Goal: Information Seeking & Learning: Learn about a topic

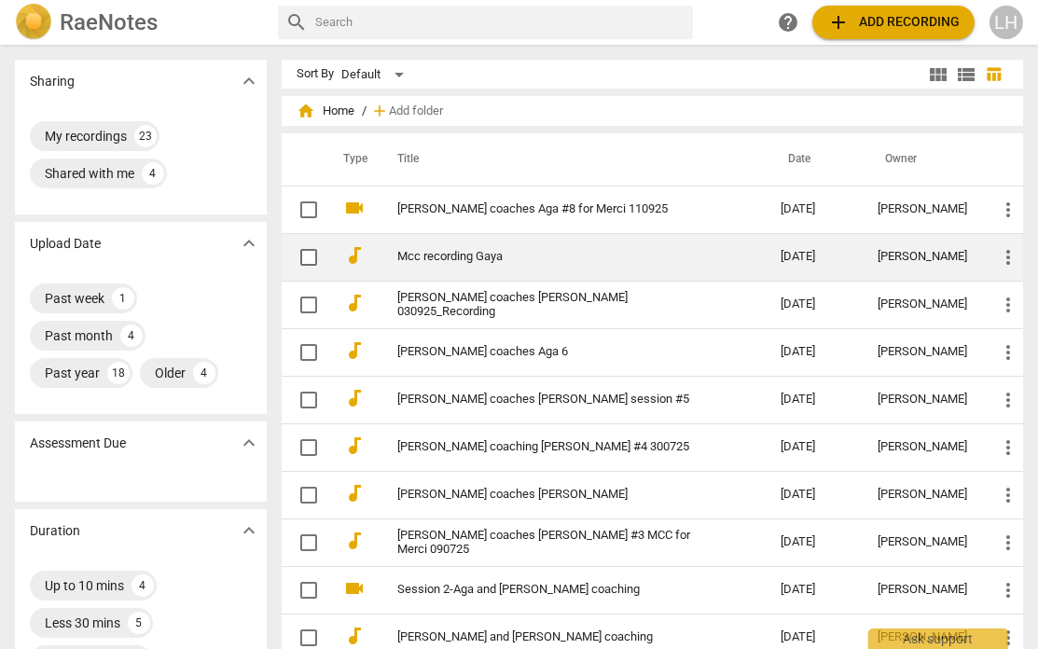
click at [439, 255] on link "Mcc recording Gaya" at bounding box center [555, 257] width 316 height 14
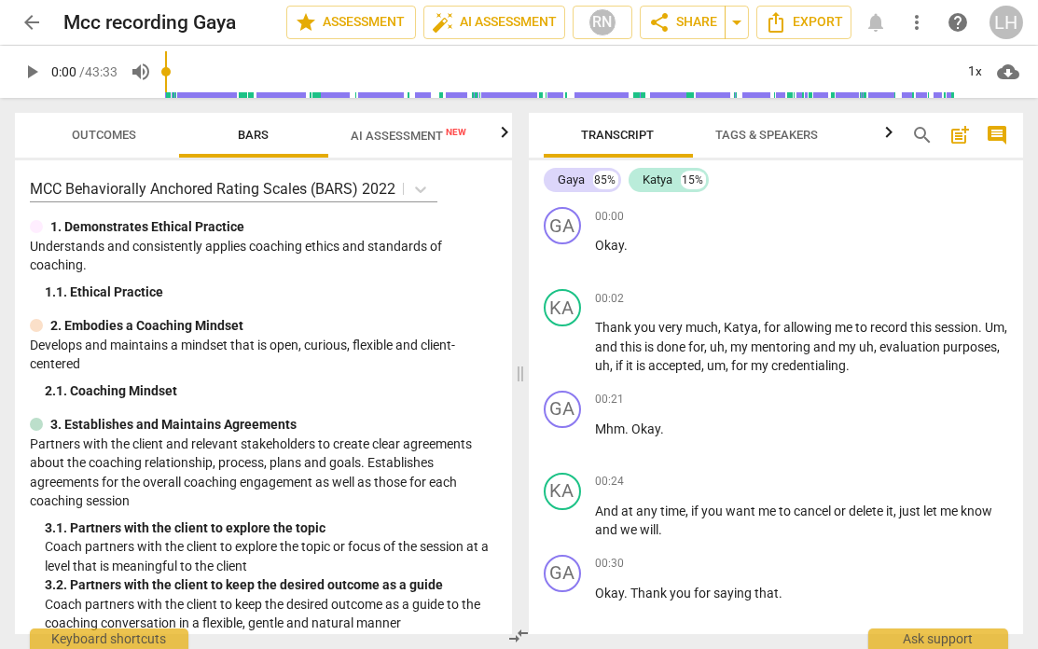
click at [425, 129] on span "AI Assessment New" at bounding box center [409, 136] width 116 height 14
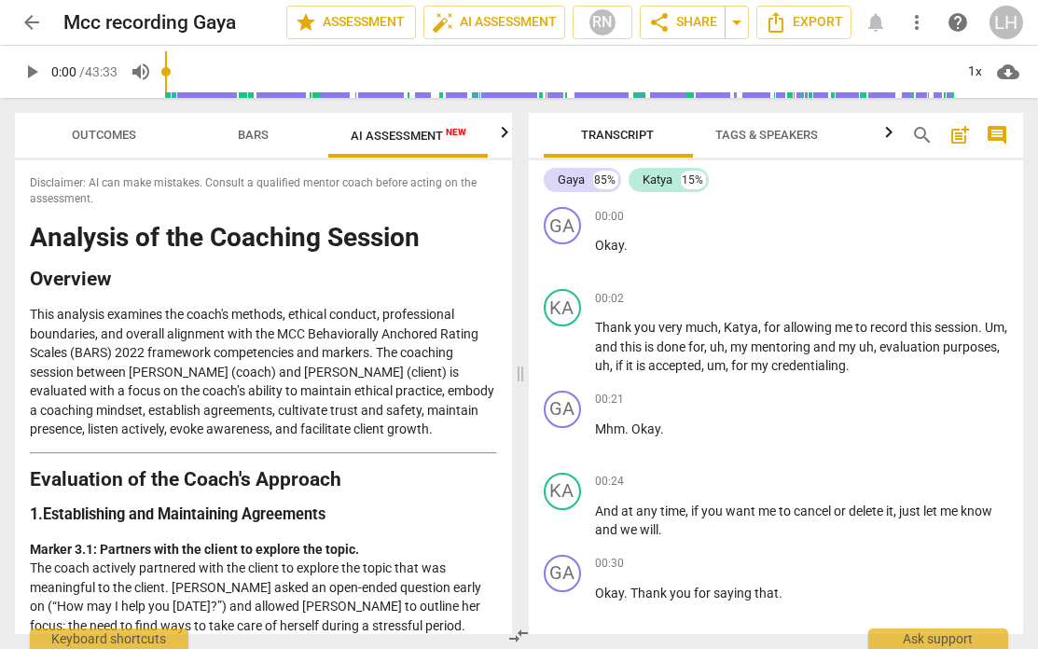
click at [862, 137] on icon "button" at bounding box center [889, 132] width 22 height 22
click at [862, 136] on icon "button" at bounding box center [889, 132] width 22 height 22
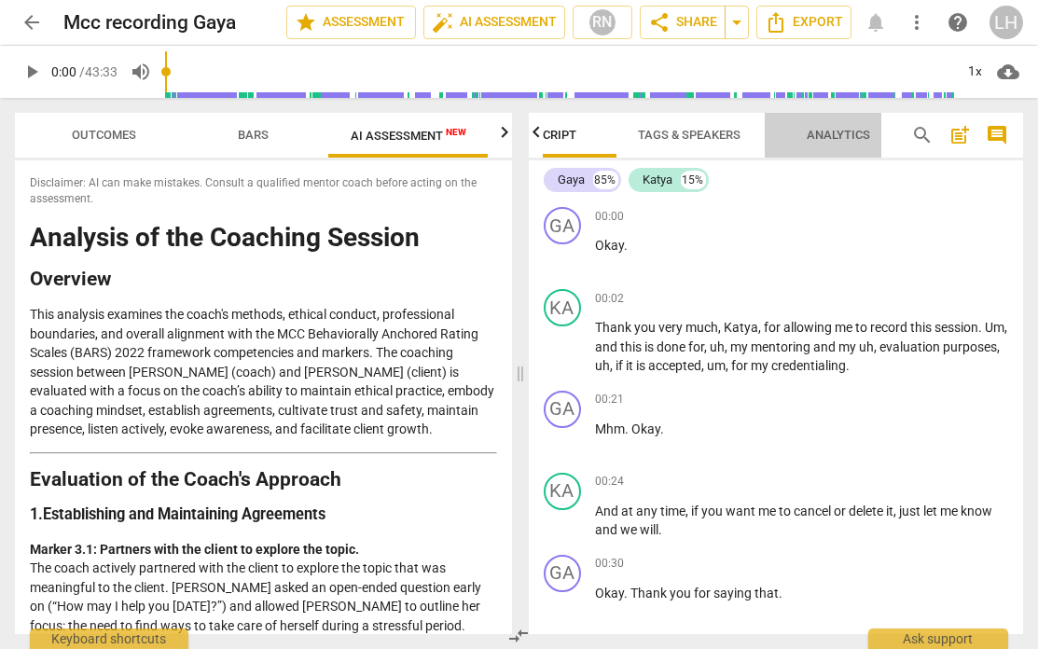
scroll to position [0, 32]
click at [862, 136] on span "Analytics" at bounding box center [885, 135] width 108 height 25
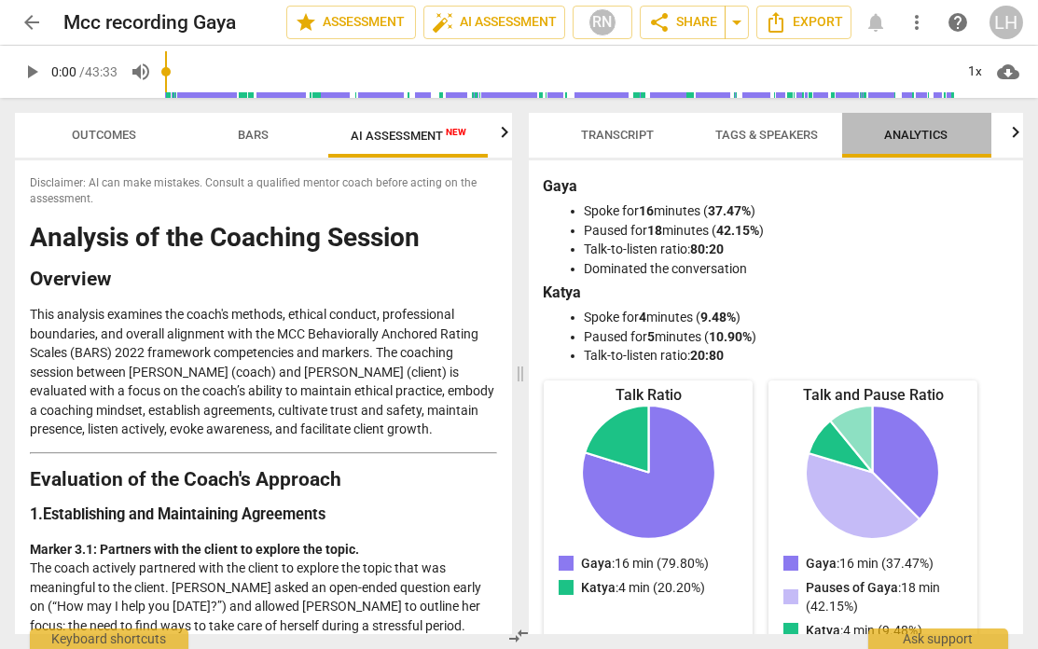
click at [858, 139] on span "Analytics" at bounding box center [916, 135] width 149 height 25
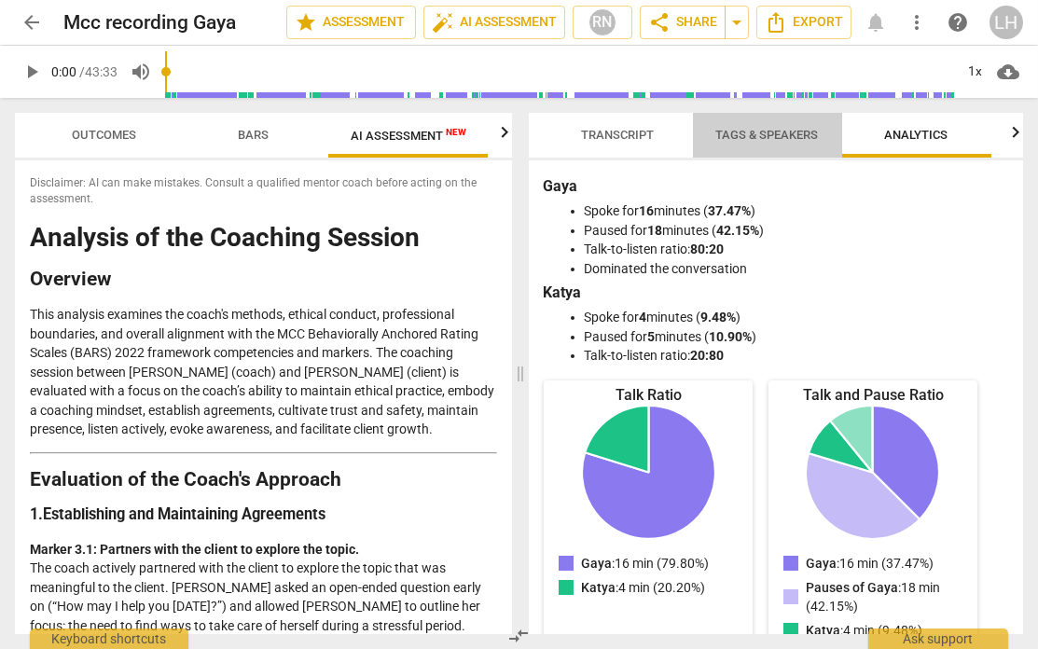
click at [767, 136] on span "Tags & Speakers" at bounding box center [767, 135] width 103 height 14
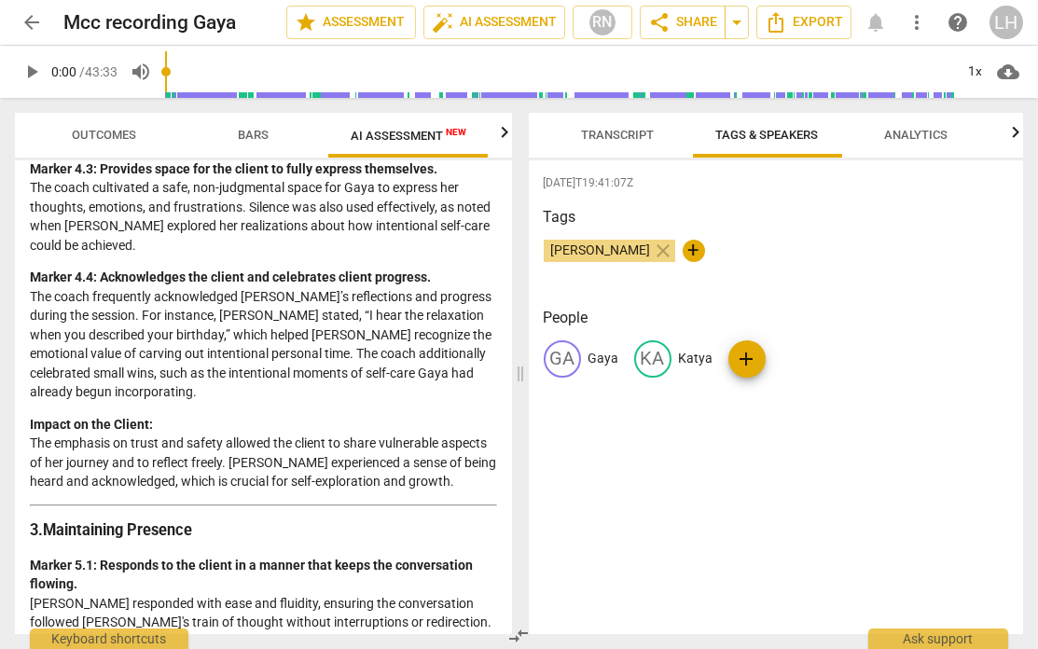
scroll to position [1112, 0]
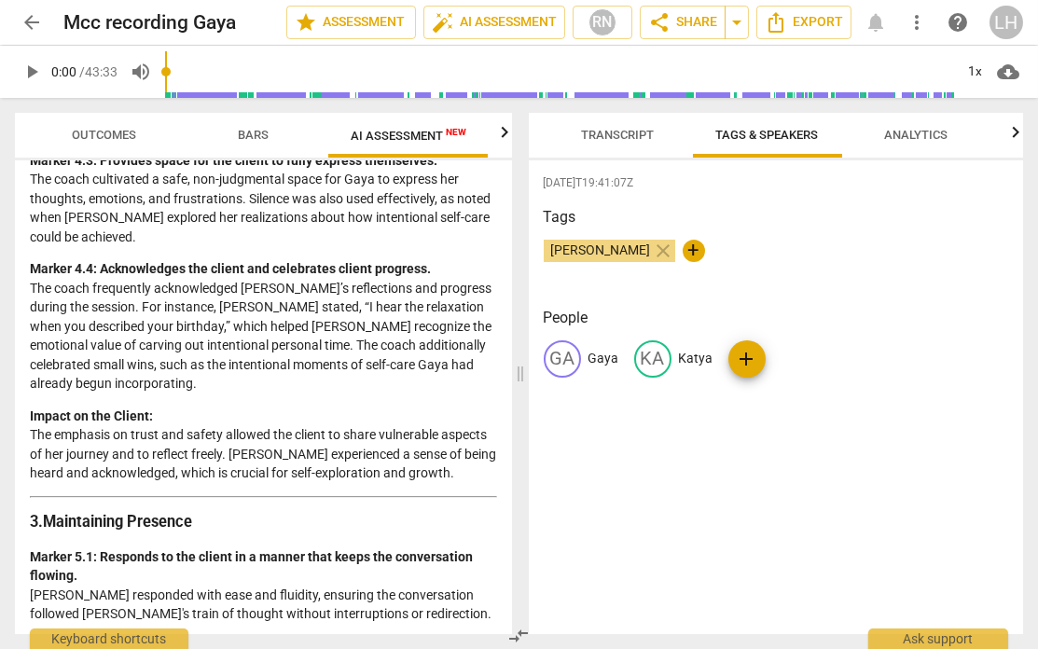
click at [43, 24] on span "arrow_back" at bounding box center [32, 22] width 34 height 22
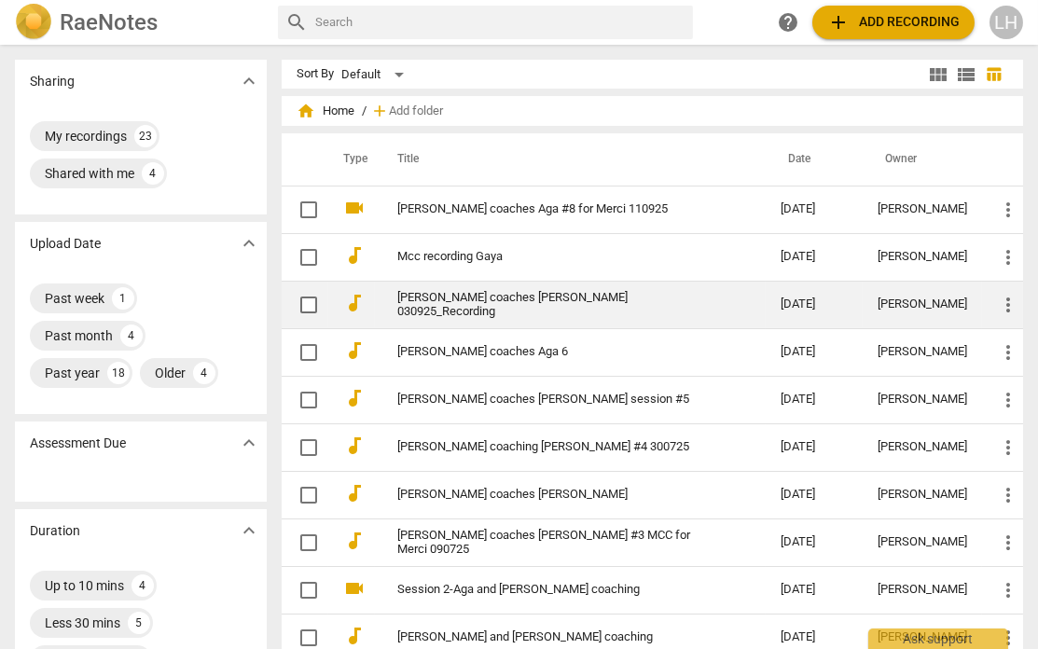
click at [502, 298] on link "[PERSON_NAME] coaches [PERSON_NAME] 030925_Recording" at bounding box center [555, 305] width 316 height 28
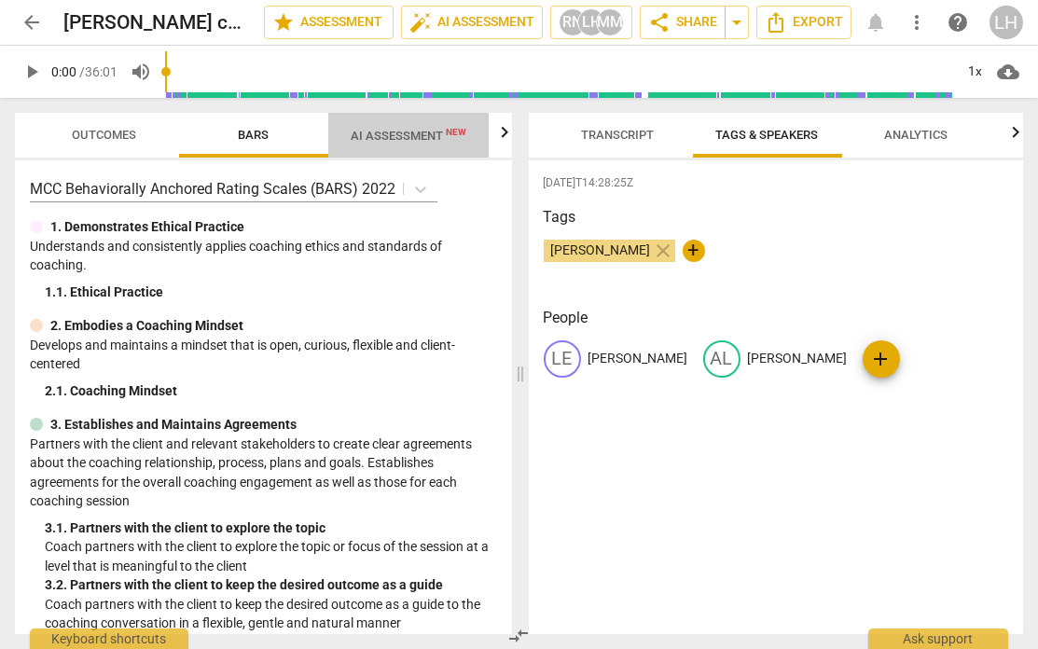
click at [437, 139] on span "AI Assessment New" at bounding box center [409, 136] width 116 height 14
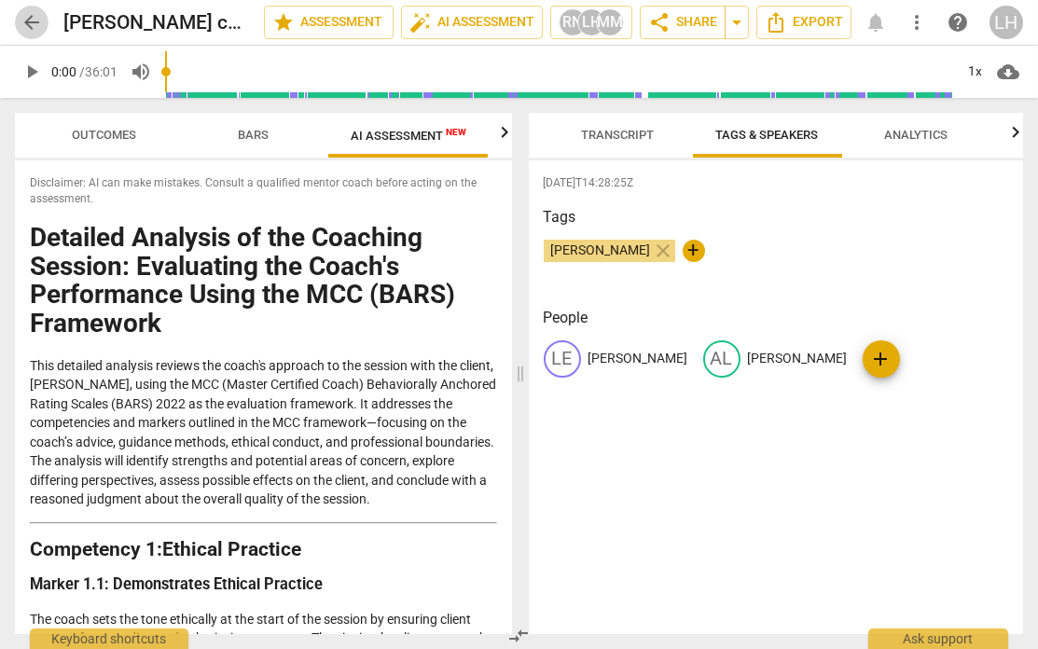
click at [35, 21] on span "arrow_back" at bounding box center [32, 22] width 22 height 22
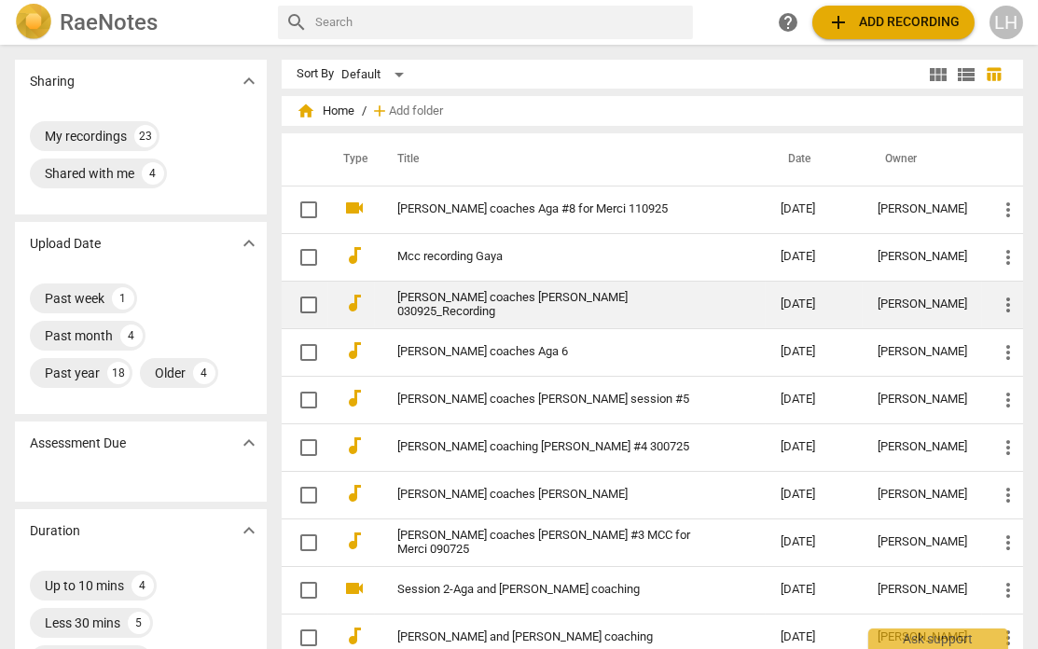
click at [519, 298] on link "[PERSON_NAME] coaches [PERSON_NAME] 030925_Recording" at bounding box center [555, 305] width 316 height 28
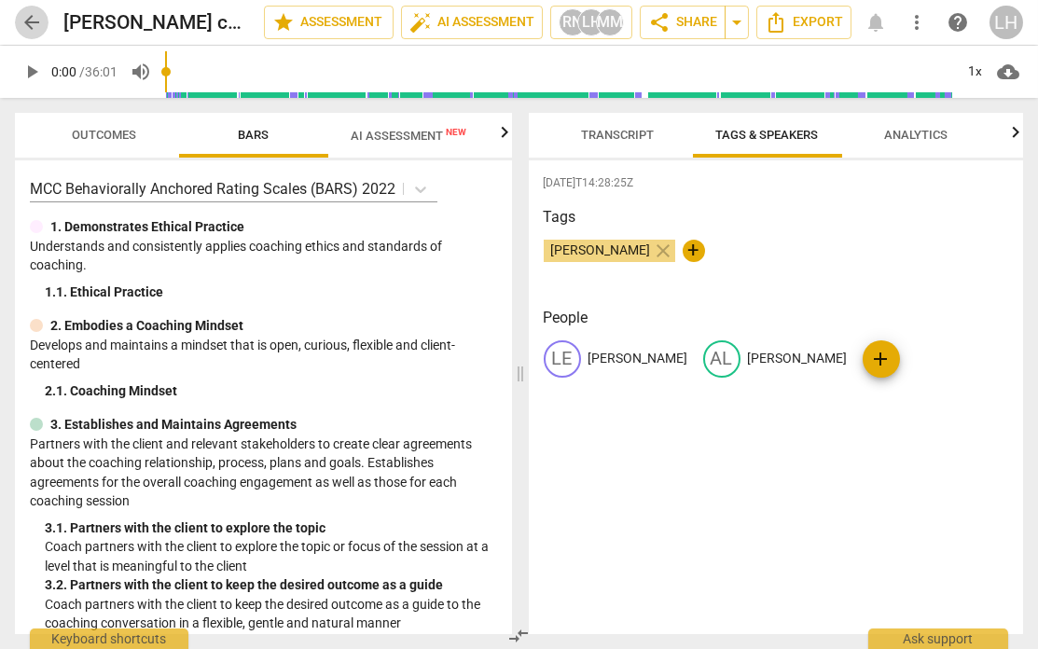
click at [34, 21] on span "arrow_back" at bounding box center [32, 22] width 22 height 22
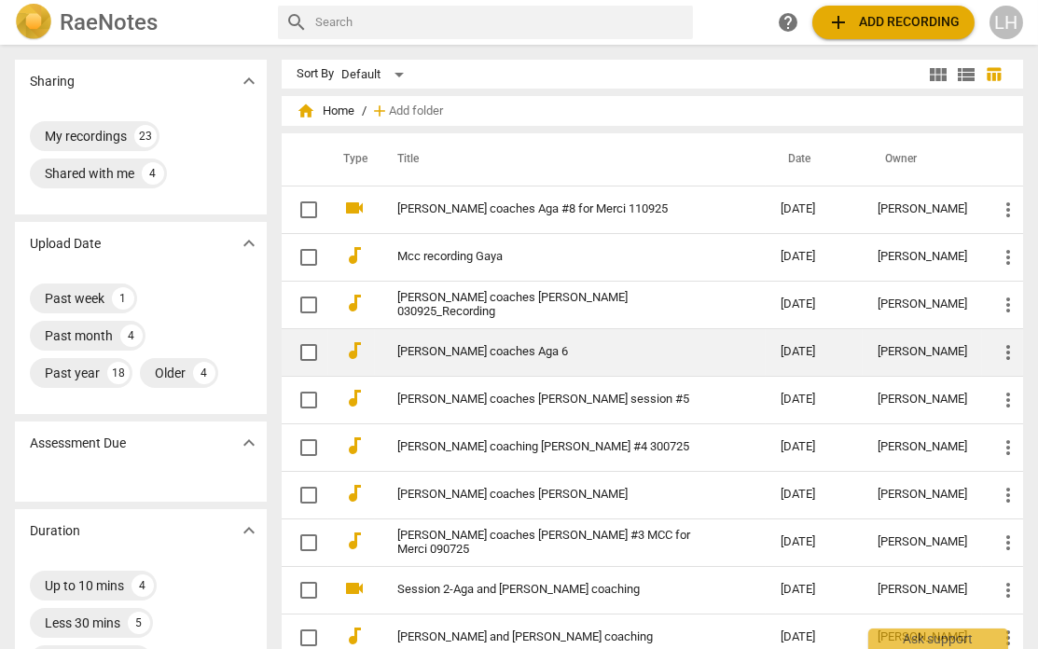
click at [494, 348] on link "[PERSON_NAME] coaches Aga 6" at bounding box center [555, 352] width 316 height 14
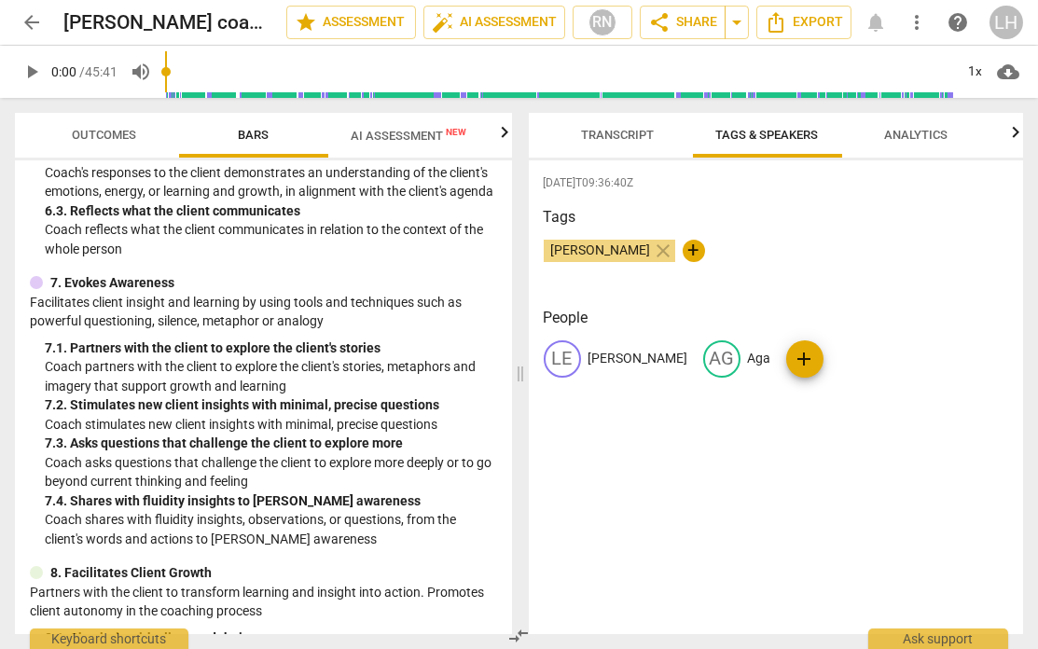
scroll to position [1101, 0]
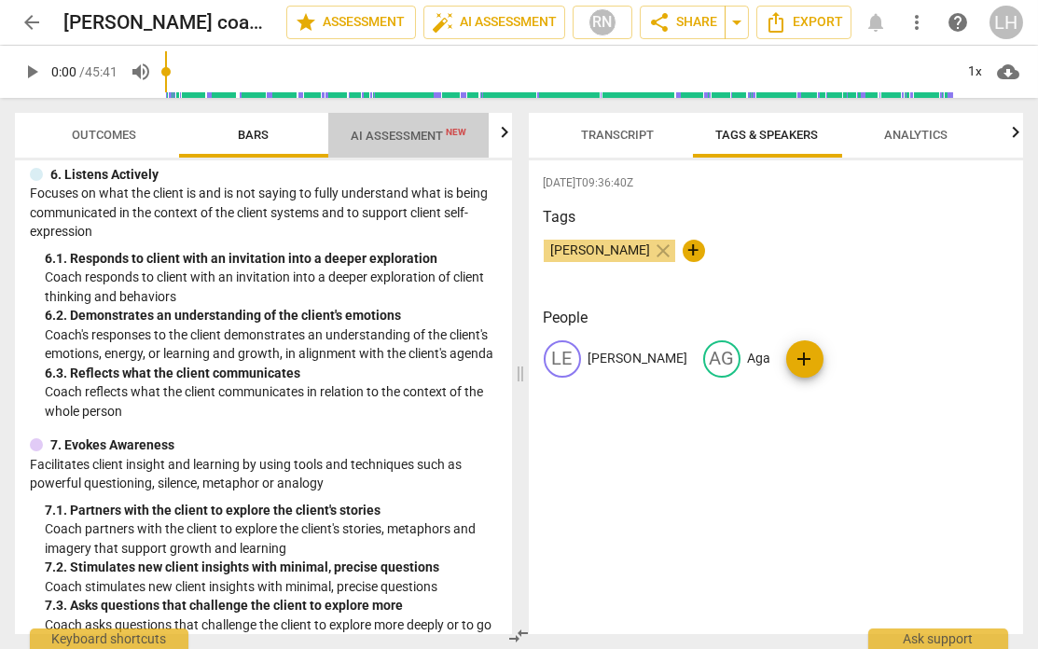
click at [404, 129] on span "AI Assessment New" at bounding box center [409, 136] width 116 height 14
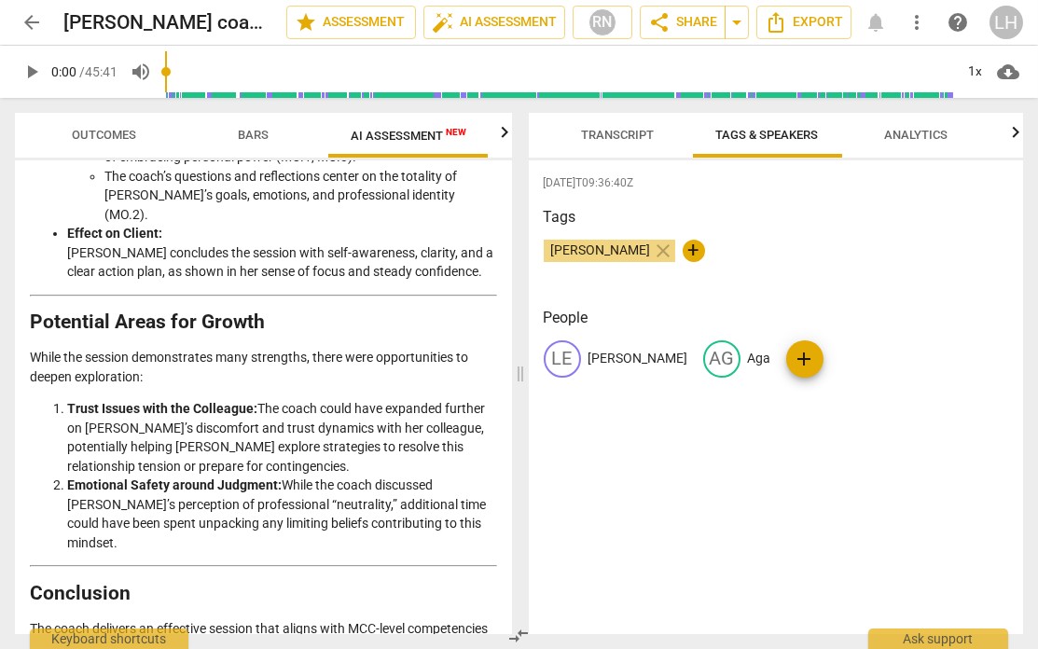
scroll to position [0, 0]
click at [42, 17] on span "arrow_back" at bounding box center [32, 22] width 34 height 22
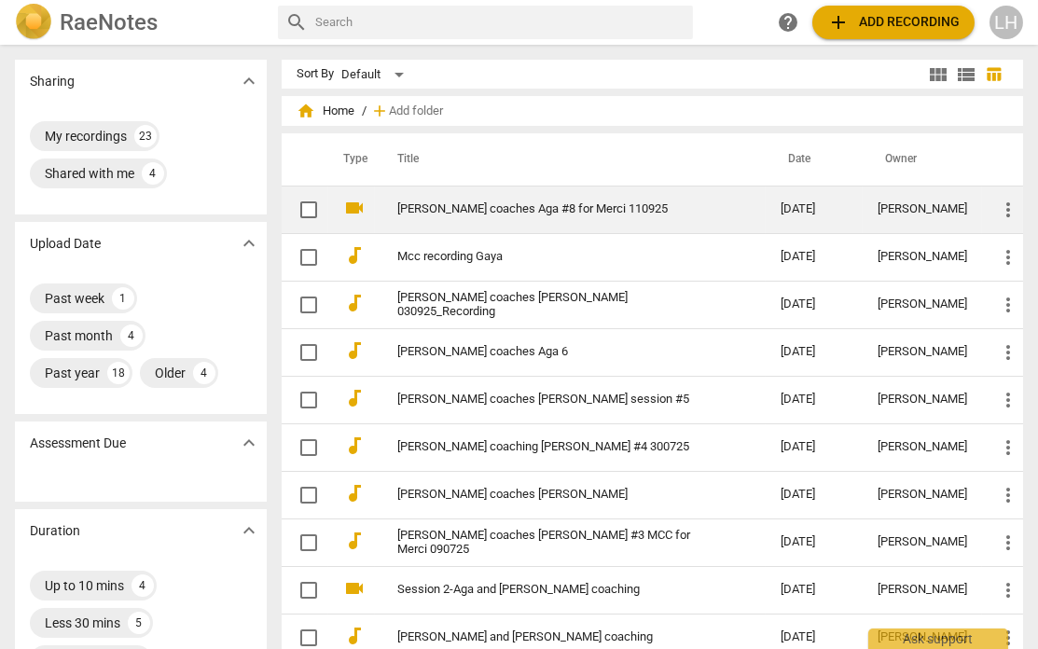
click at [501, 211] on link "[PERSON_NAME] coaches Aga #8 for Merci 110925" at bounding box center [555, 209] width 316 height 14
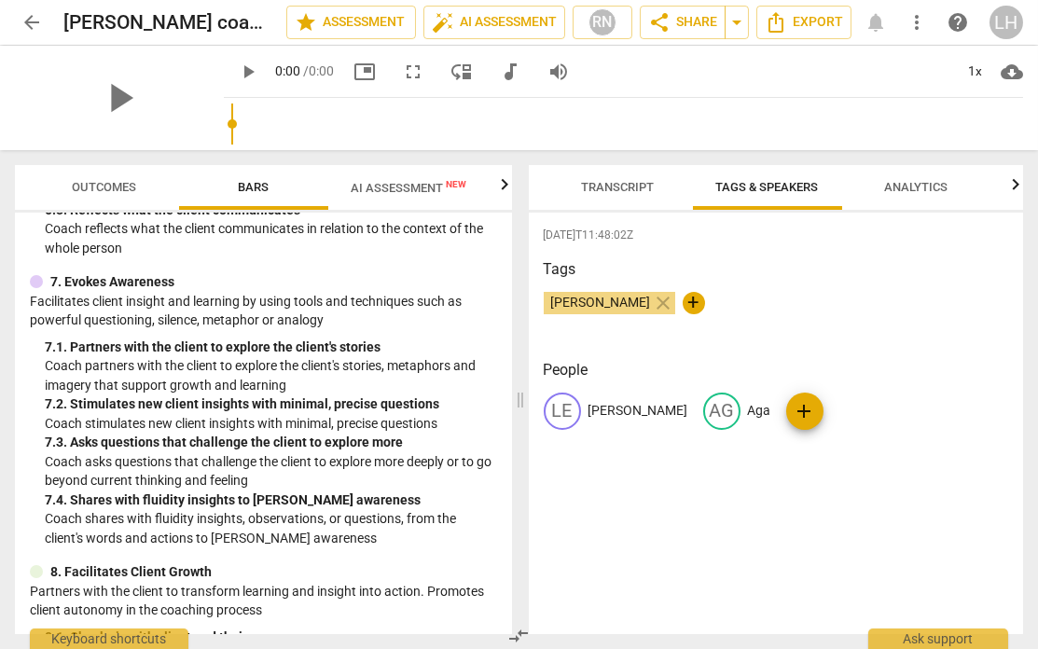
scroll to position [1358, 0]
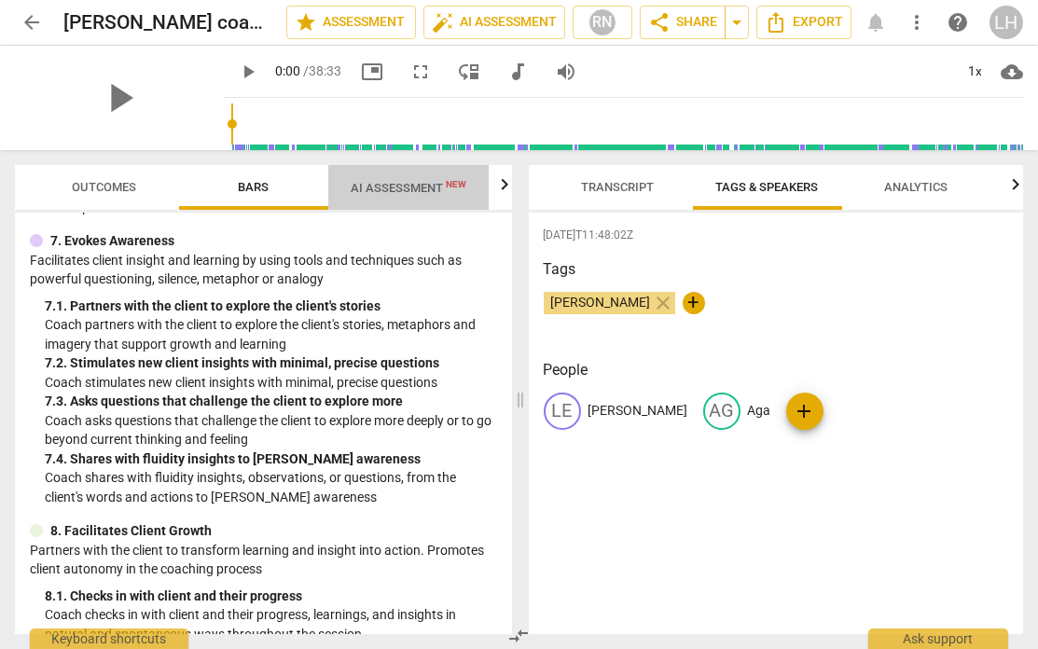
click at [395, 187] on span "AI Assessment New" at bounding box center [409, 188] width 116 height 14
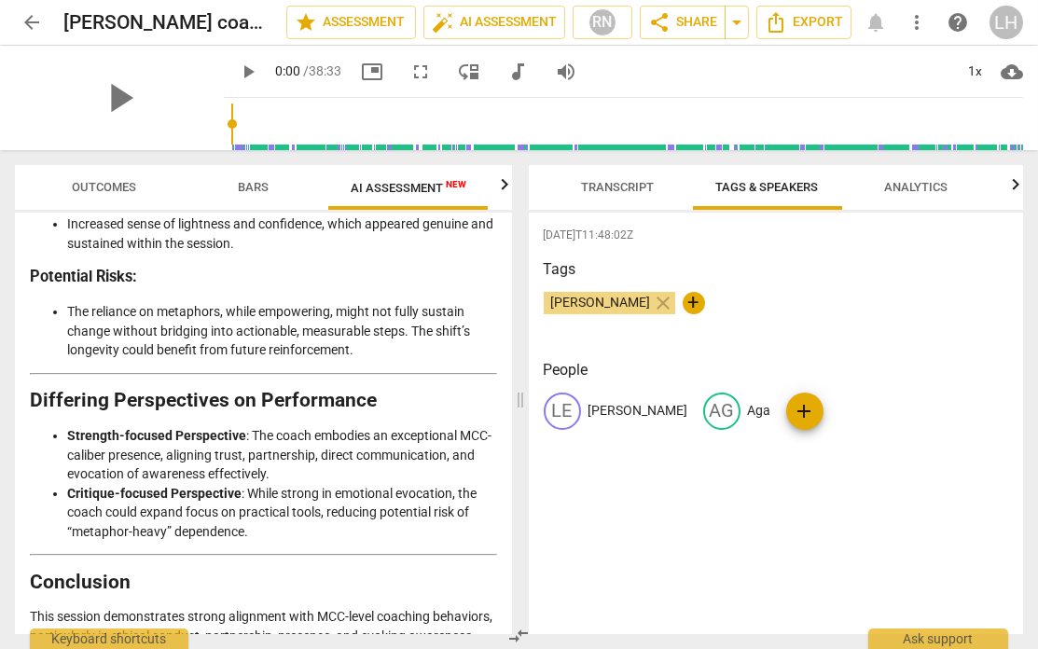
scroll to position [3839, 0]
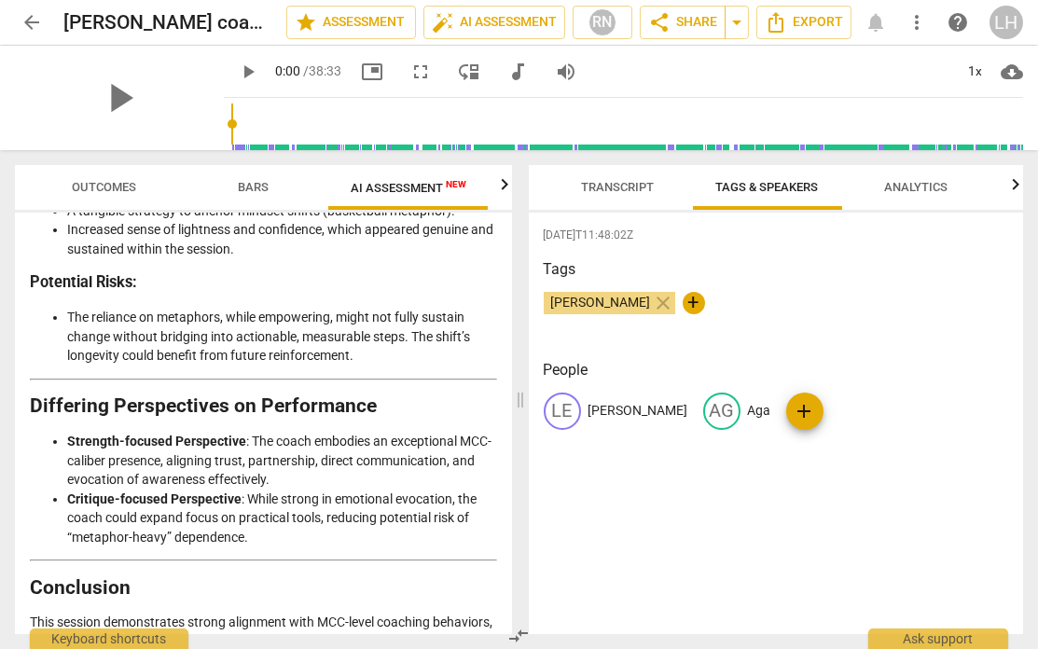
click at [37, 24] on span "arrow_back" at bounding box center [32, 22] width 22 height 22
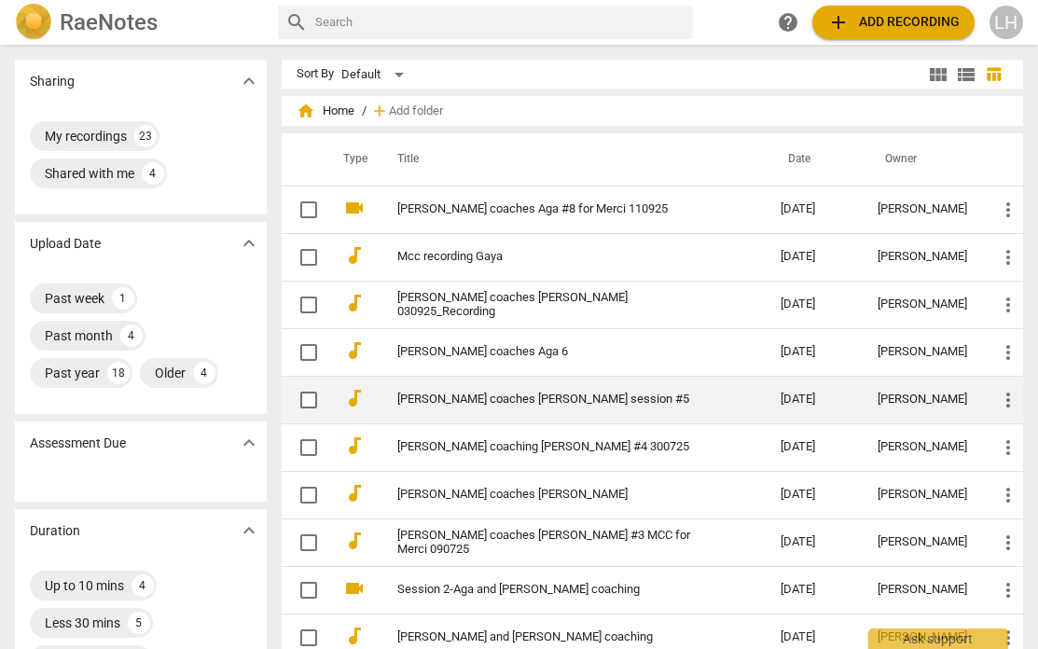
click at [540, 402] on link "[PERSON_NAME] coaches [PERSON_NAME] session #5" at bounding box center [555, 400] width 316 height 14
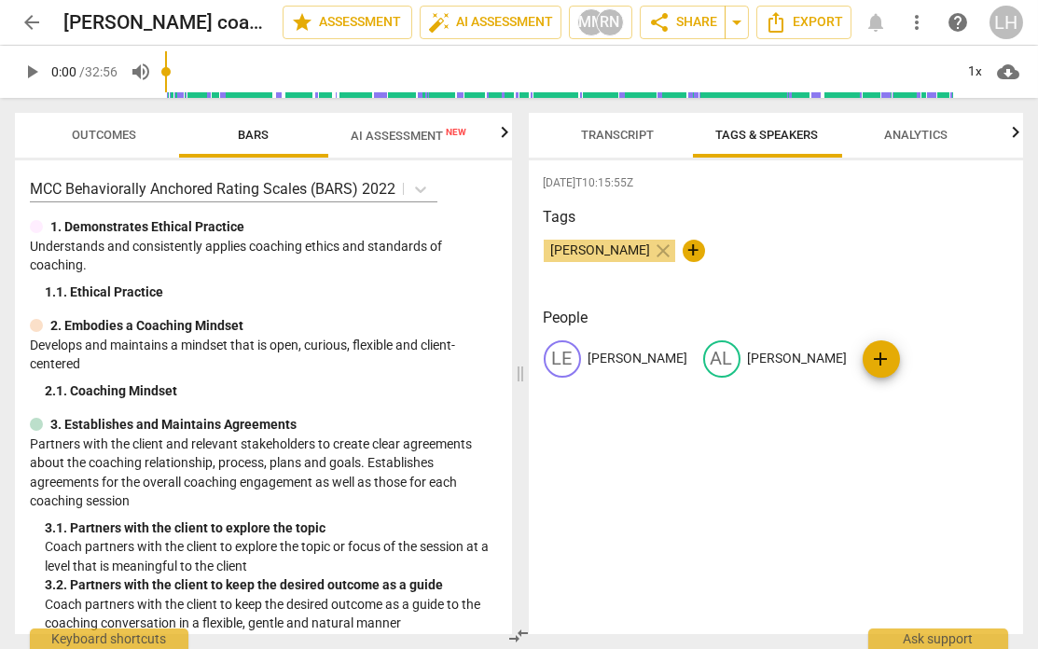
click at [415, 131] on span "AI Assessment New" at bounding box center [409, 136] width 116 height 14
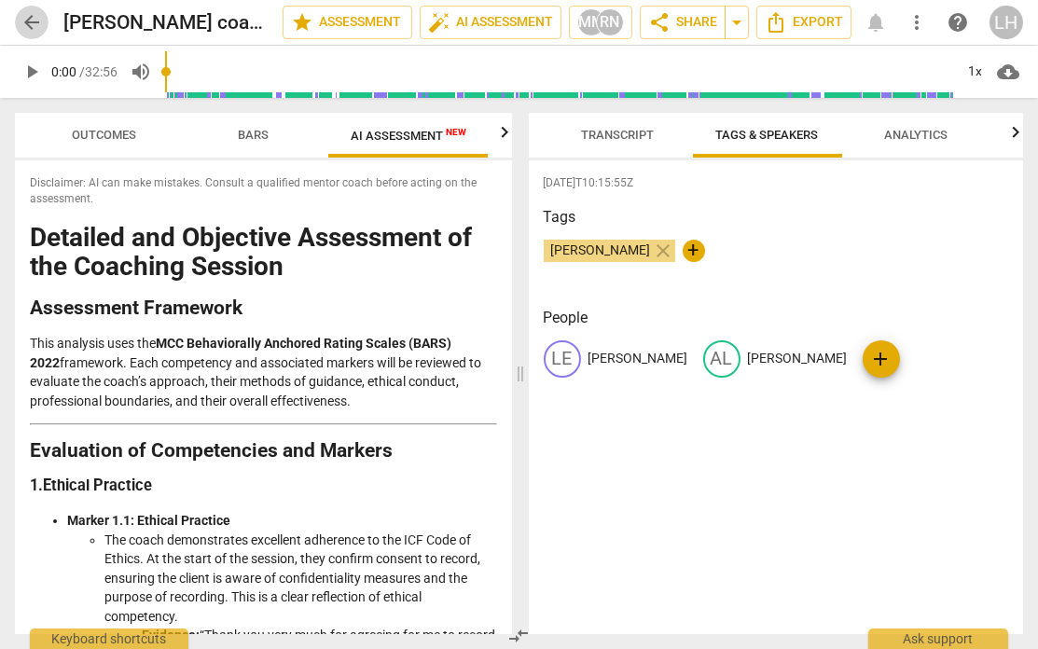
click at [37, 24] on span "arrow_back" at bounding box center [32, 22] width 22 height 22
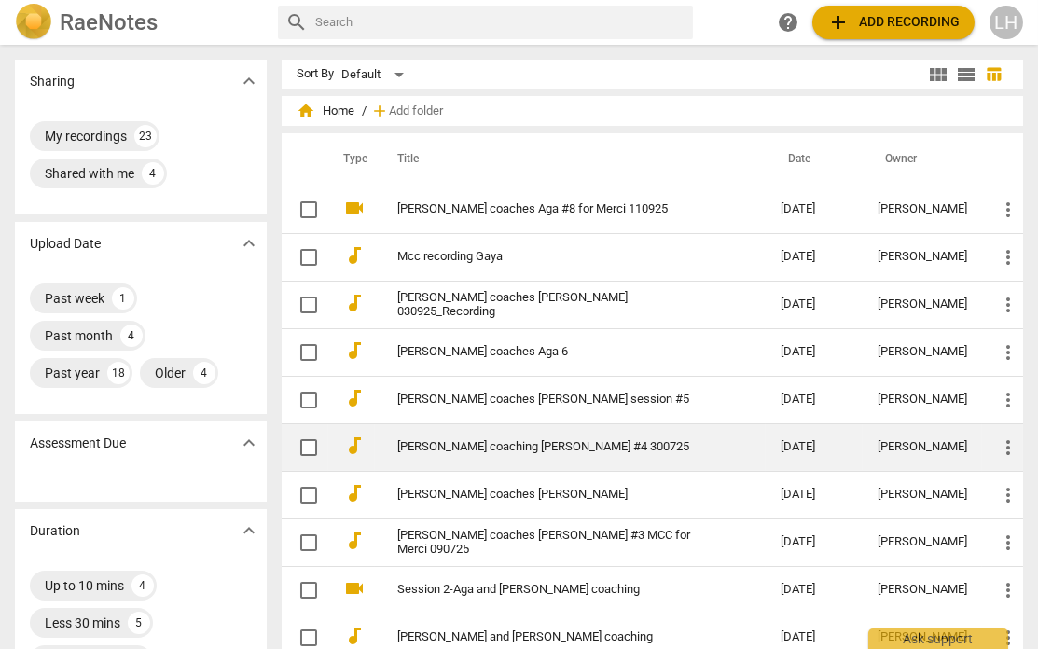
click at [473, 417] on link "[PERSON_NAME] coaching [PERSON_NAME] #4 300725" at bounding box center [555, 447] width 316 height 14
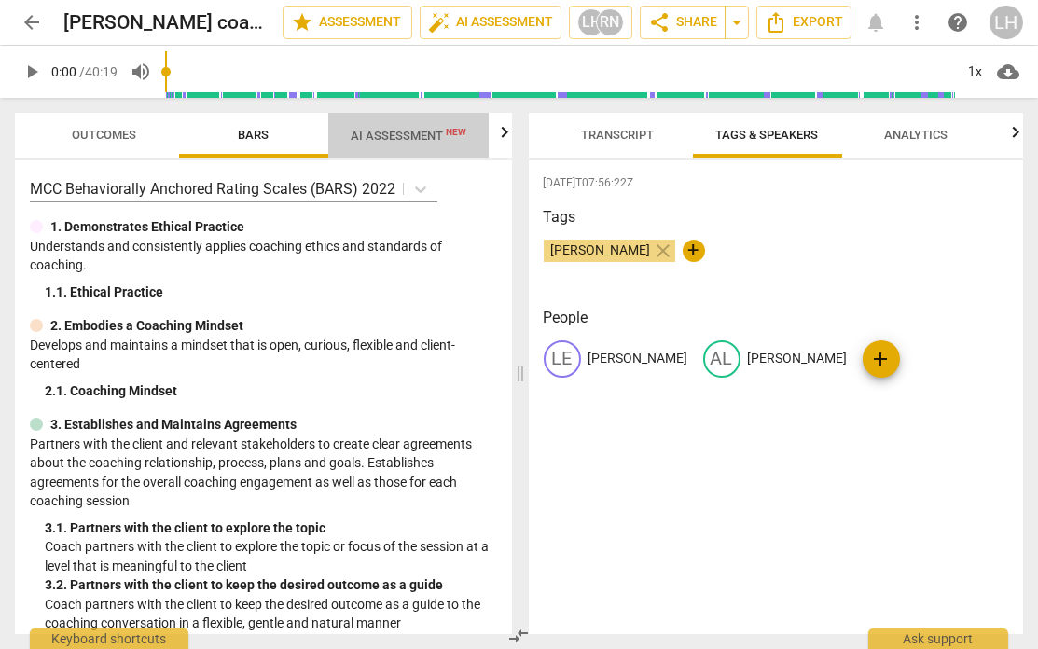
click at [411, 145] on span "AI Assessment New" at bounding box center [408, 135] width 160 height 28
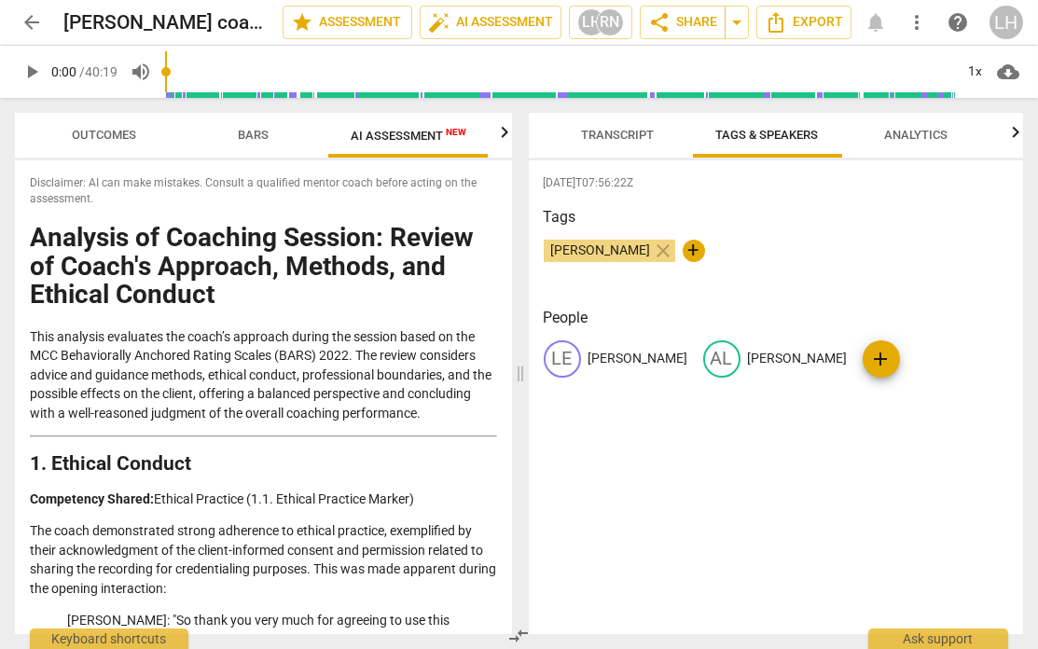
click at [19, 21] on span "arrow_back" at bounding box center [32, 22] width 34 height 22
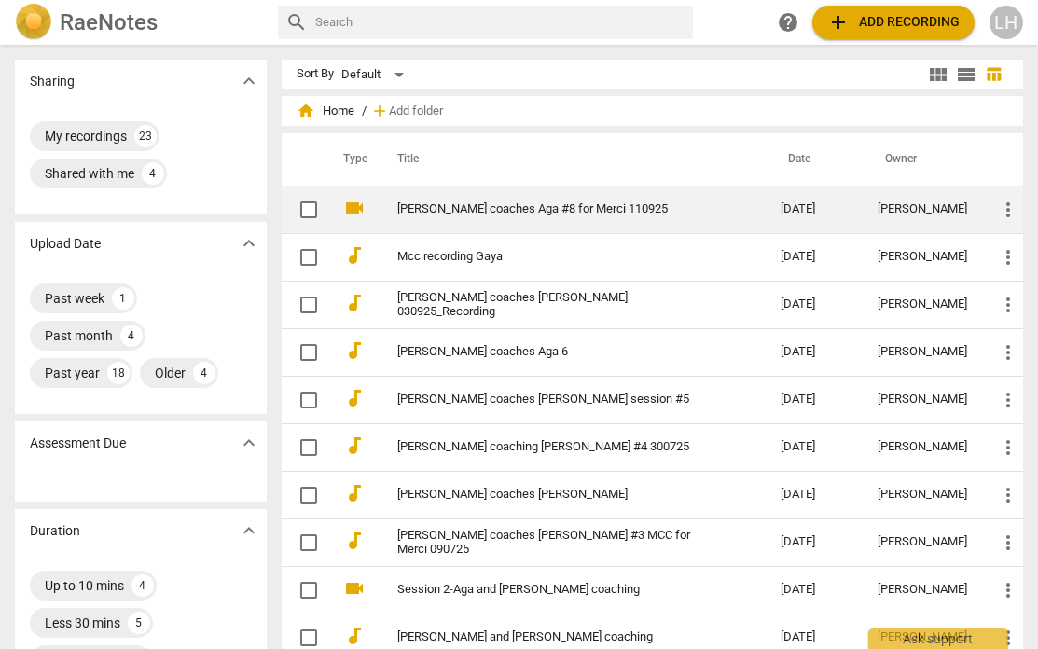
click at [497, 209] on link "[PERSON_NAME] coaches Aga #8 for Merci 110925" at bounding box center [555, 209] width 316 height 14
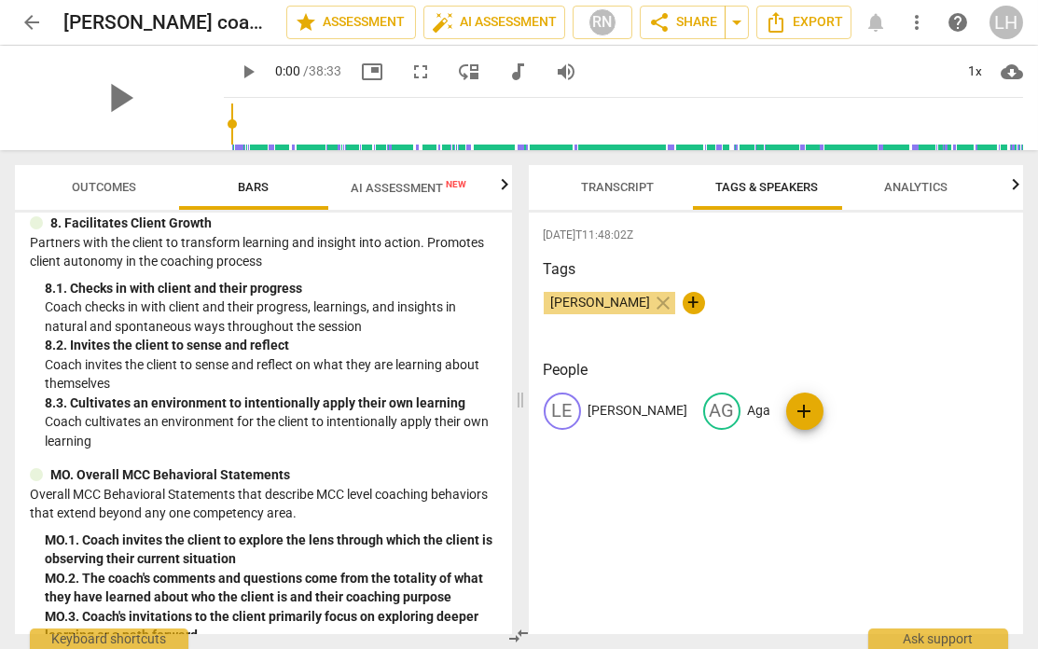
drag, startPoint x: 390, startPoint y: 182, endPoint x: 387, endPoint y: 194, distance: 12.4
click at [390, 182] on span "AI Assessment New" at bounding box center [409, 188] width 116 height 14
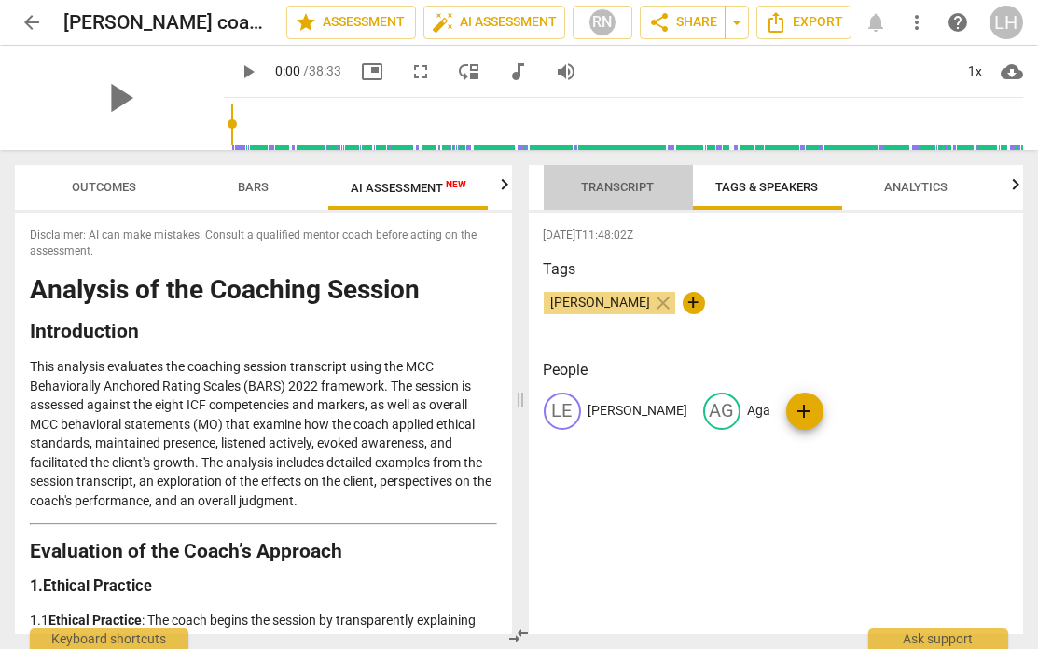
click at [616, 189] on span "Transcript" at bounding box center [618, 187] width 73 height 14
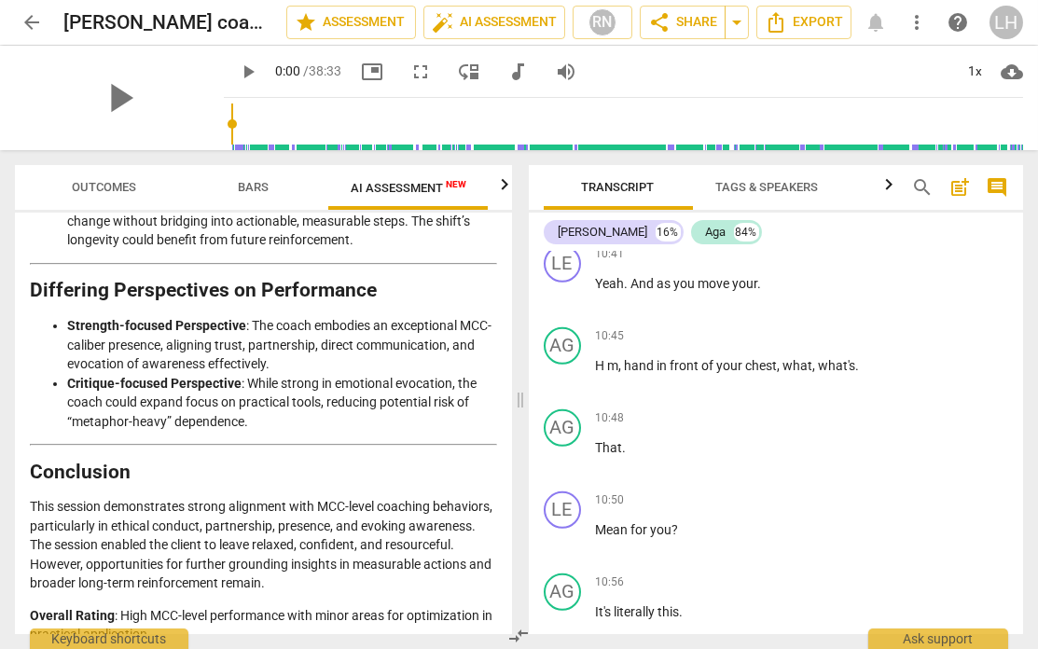
scroll to position [3955, 0]
